Goal: Transaction & Acquisition: Obtain resource

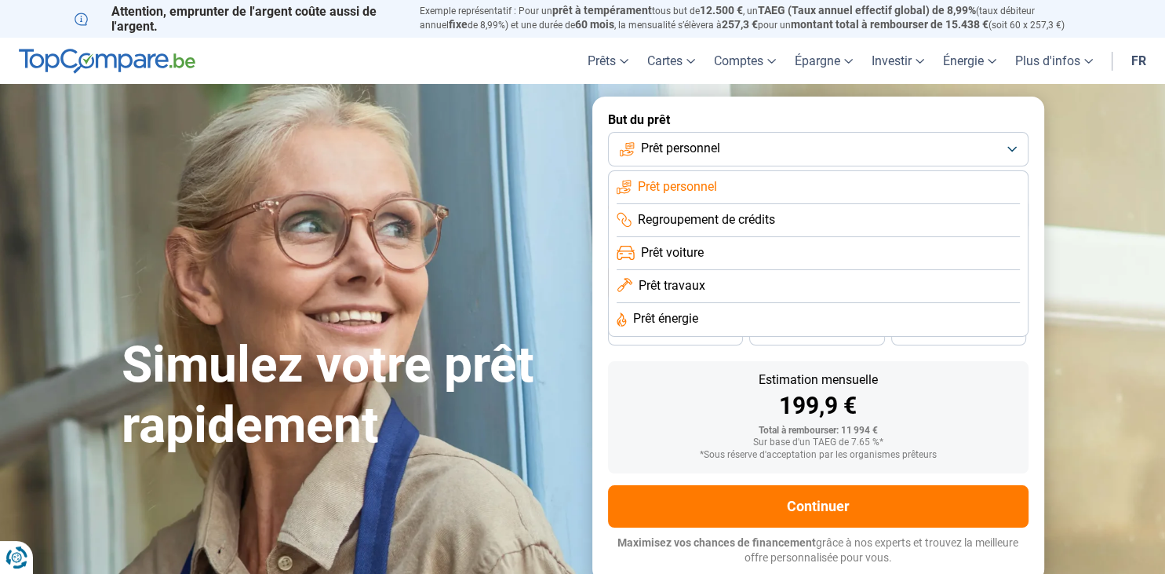
click at [880, 146] on button "Prêt personnel" at bounding box center [818, 149] width 421 height 35
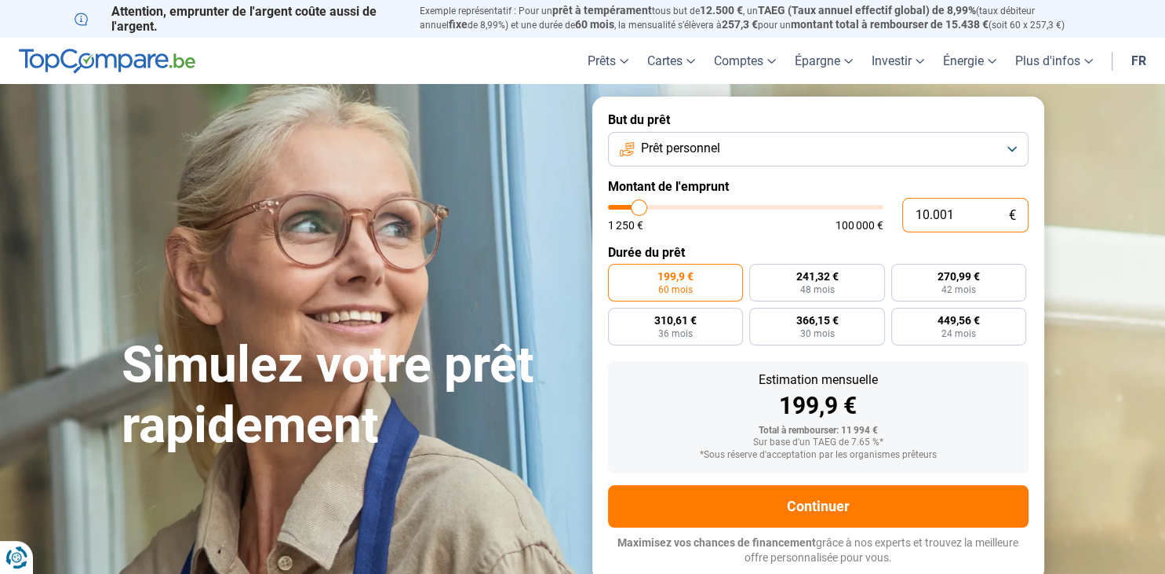
click at [999, 213] on input "10.001" at bounding box center [965, 215] width 126 height 35
click at [739, 149] on button "Prêt personnel" at bounding box center [818, 149] width 421 height 35
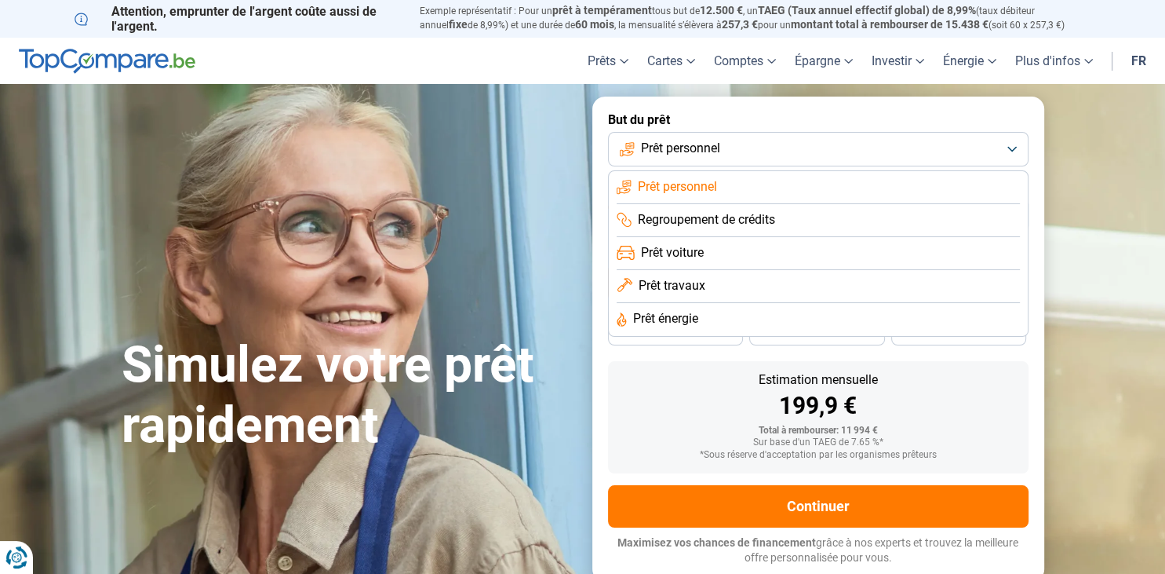
click at [739, 149] on button "Prêt personnel" at bounding box center [818, 149] width 421 height 35
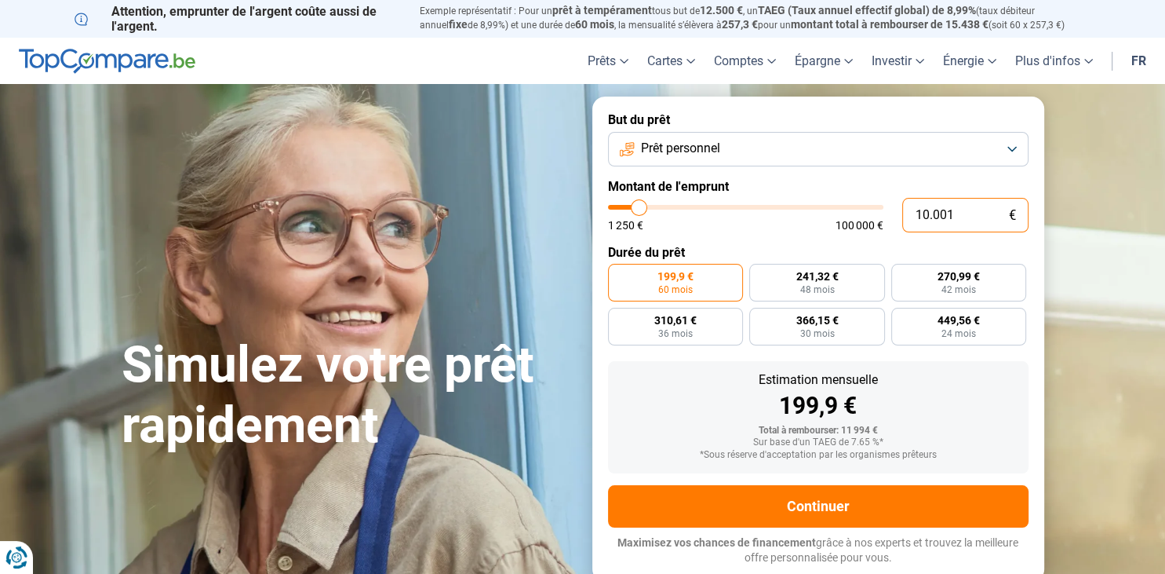
drag, startPoint x: 960, startPoint y: 215, endPoint x: 906, endPoint y: 221, distance: 54.5
click at [906, 221] on input "10.001" at bounding box center [965, 215] width 126 height 35
type input "4"
type input "1250"
type input "40"
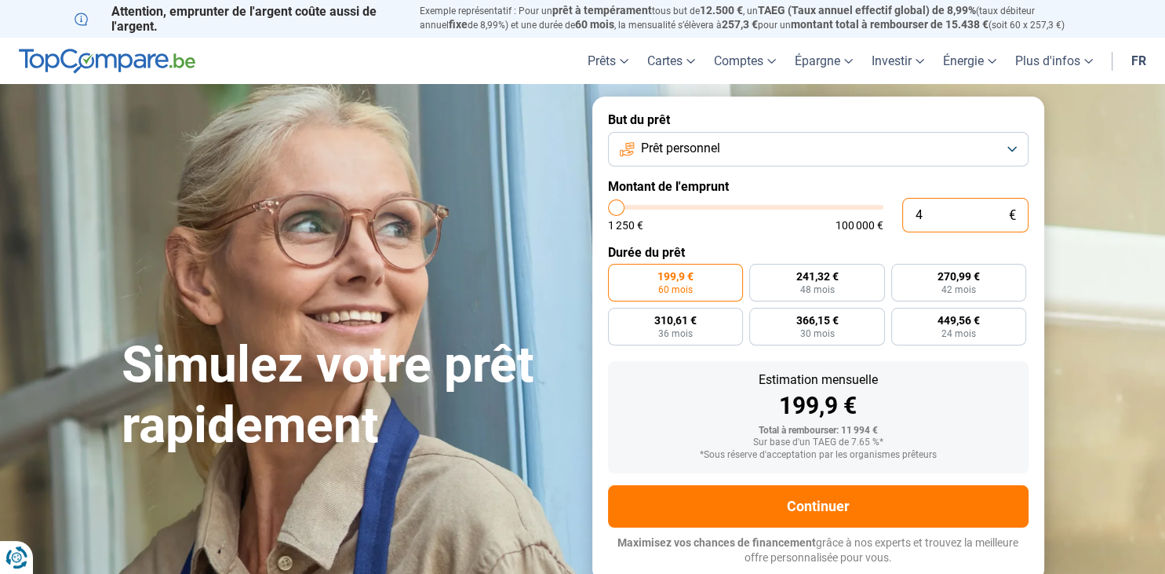
type input "1250"
type input "400"
type input "1250"
type input "4.000"
type input "4000"
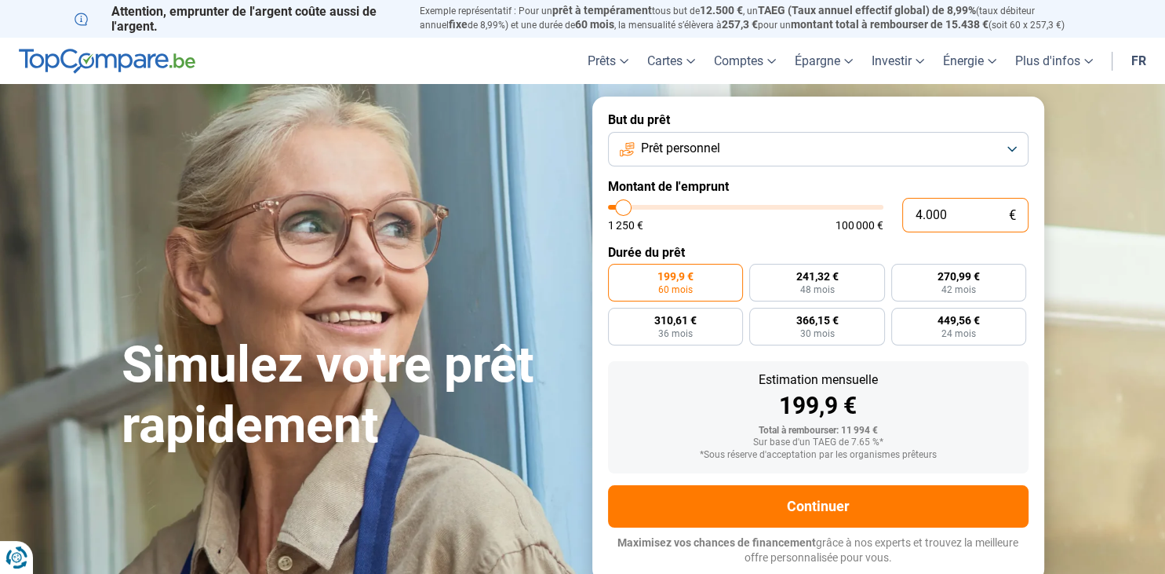
type input "40.000"
type input "40000"
radio input "false"
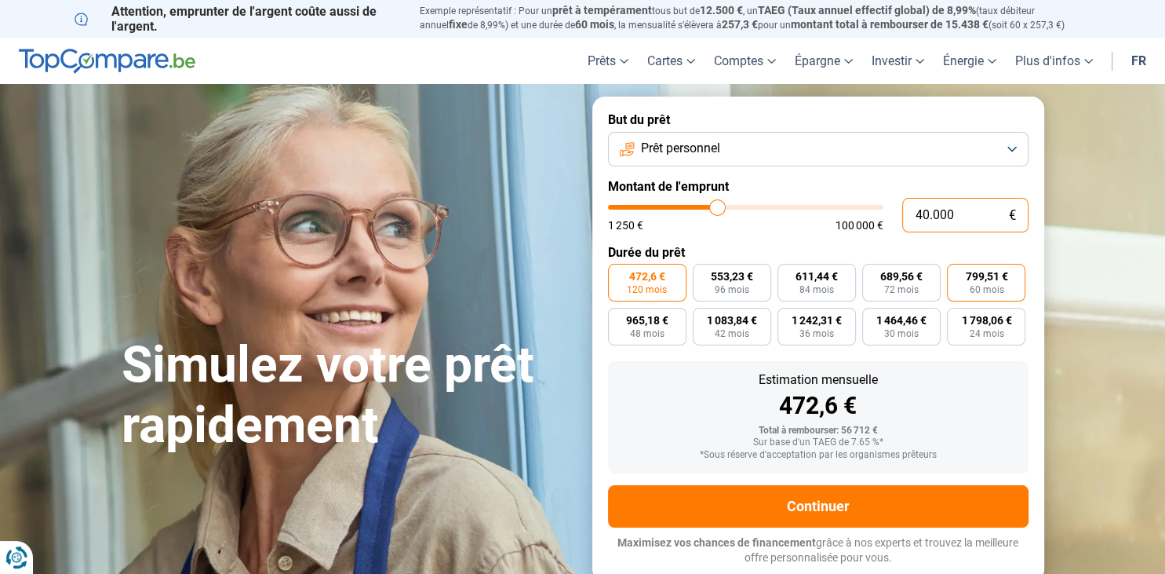
type input "40.000"
click at [980, 289] on span "60 mois" at bounding box center [986, 289] width 35 height 9
click at [957, 274] on input "799,51 € 60 mois" at bounding box center [952, 269] width 10 height 10
radio input "true"
click at [750, 155] on button "Prêt personnel" at bounding box center [818, 149] width 421 height 35
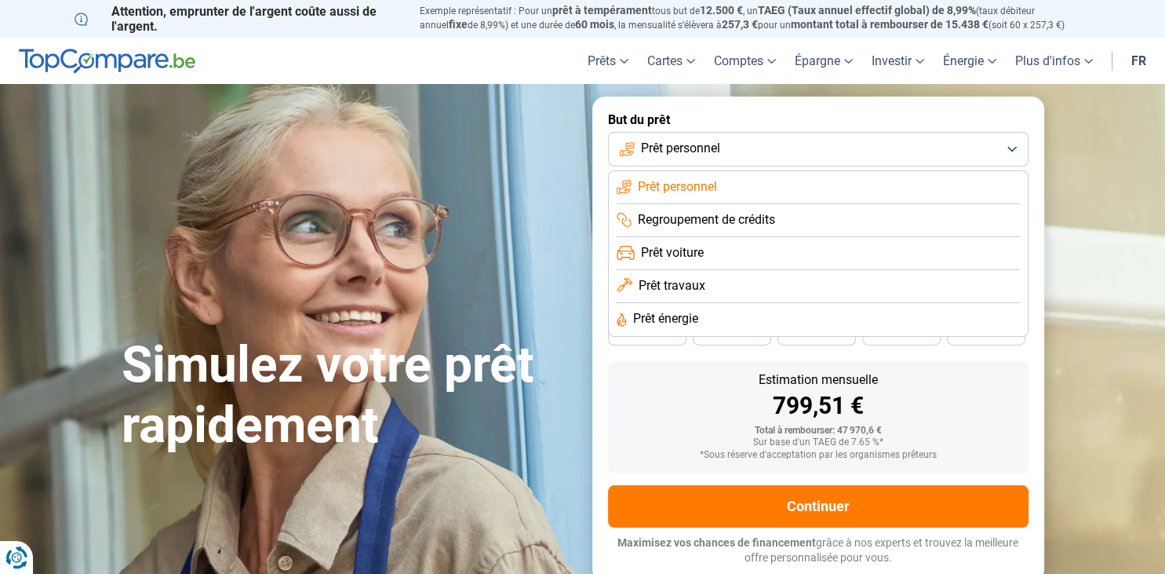
click at [698, 280] on span "Prêt travaux" at bounding box center [672, 285] width 67 height 17
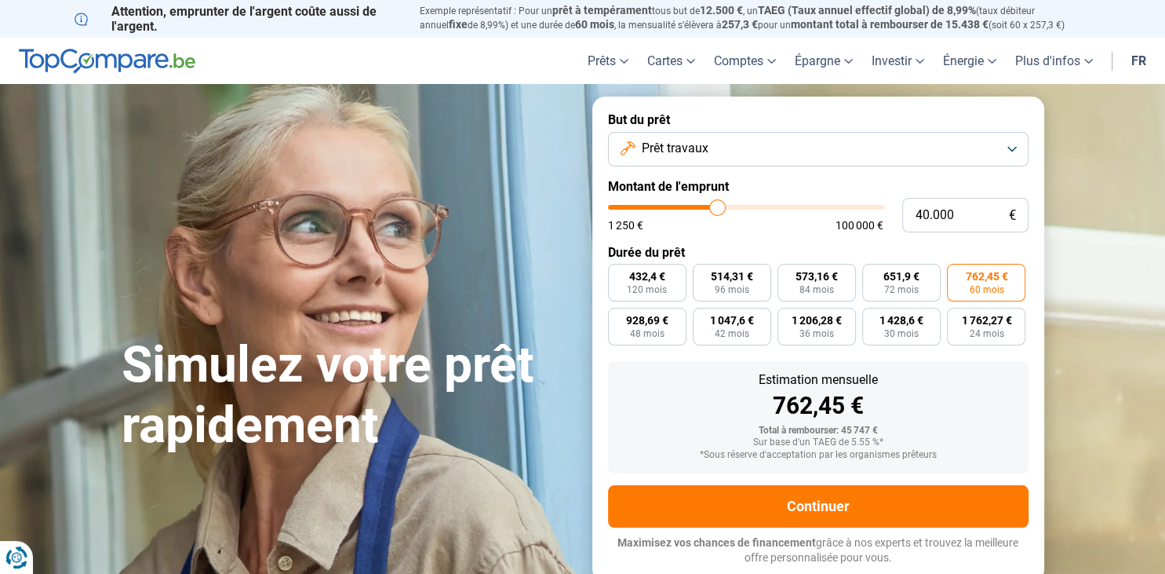
click at [848, 162] on button "Prêt travaux" at bounding box center [818, 149] width 421 height 35
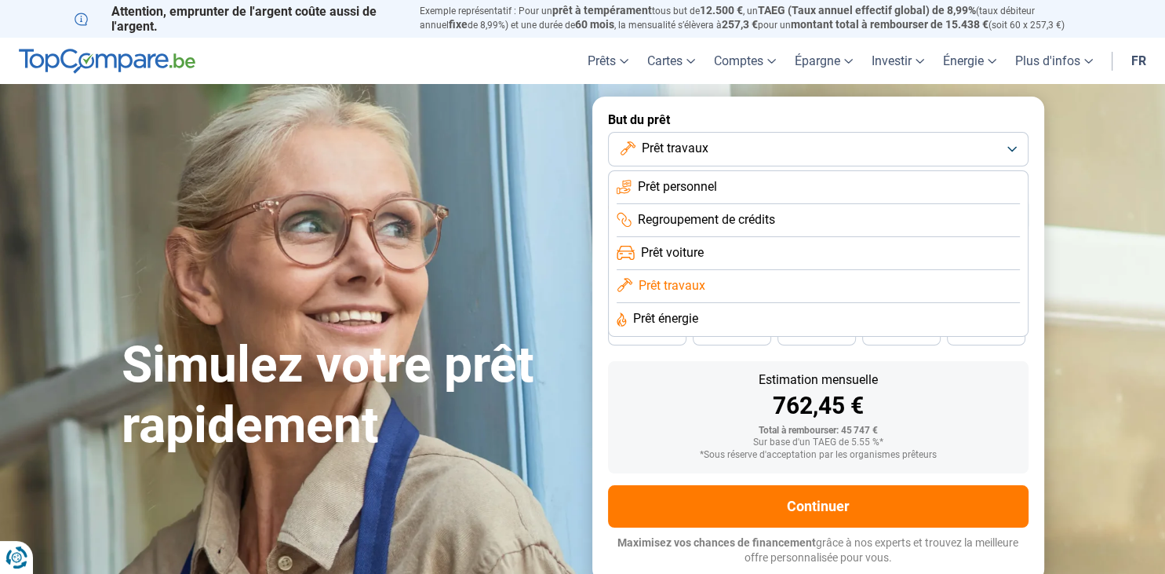
click at [719, 317] on li "Prêt énergie" at bounding box center [818, 319] width 403 height 33
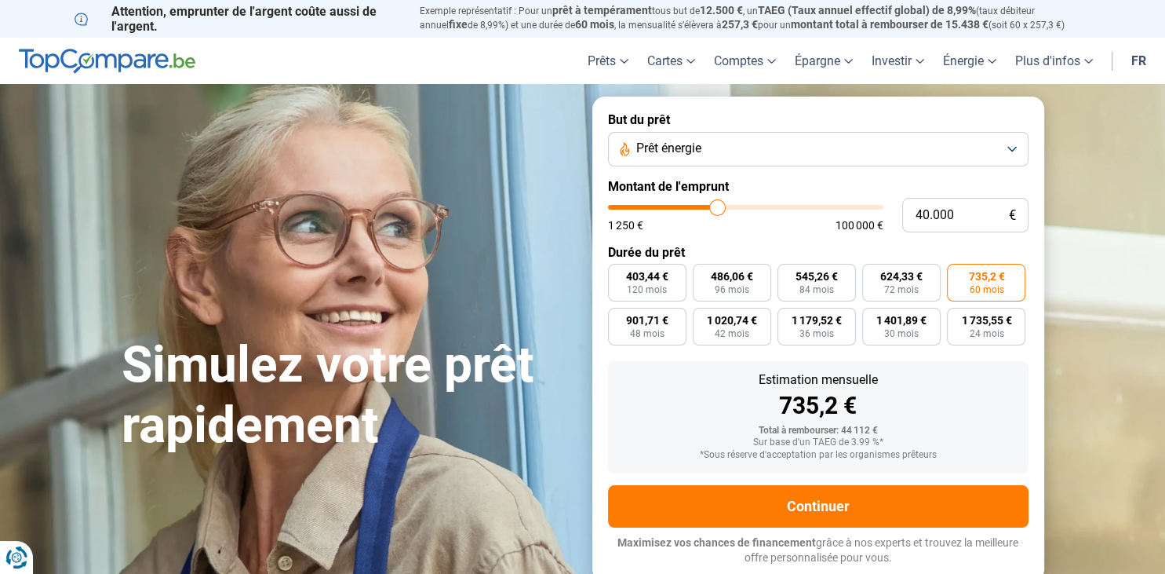
click at [742, 146] on button "Prêt énergie" at bounding box center [818, 149] width 421 height 35
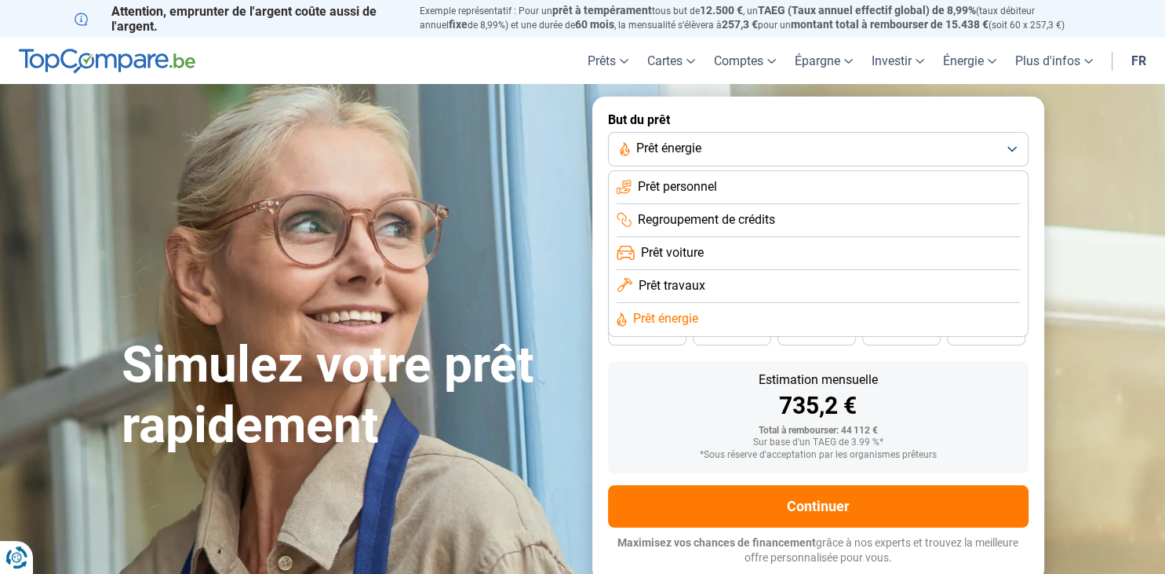
click at [685, 256] on span "Prêt voiture" at bounding box center [672, 252] width 63 height 17
